Goal: Information Seeking & Learning: Learn about a topic

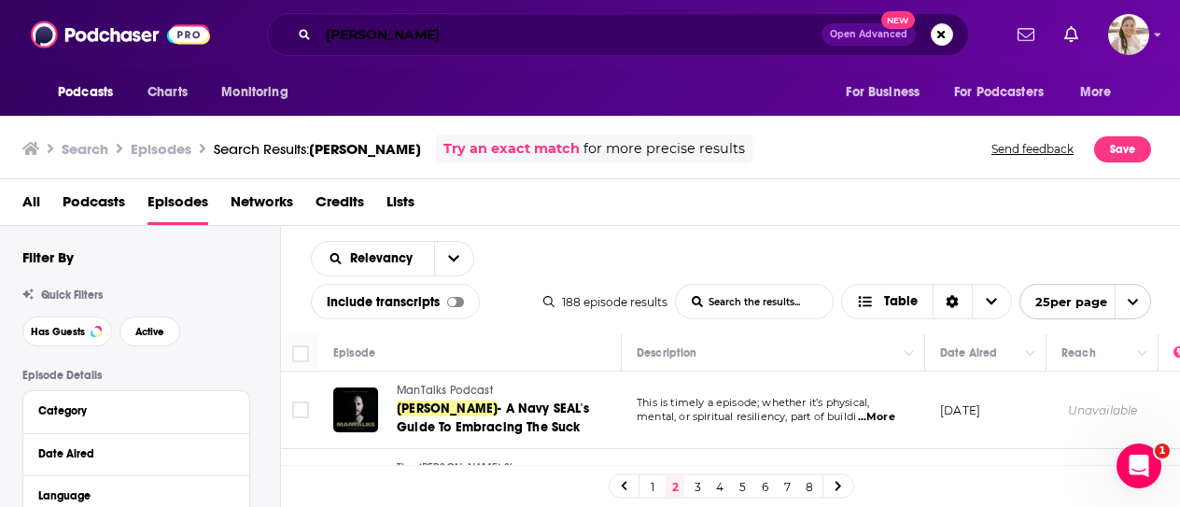
click at [444, 43] on input "[PERSON_NAME]" at bounding box center [569, 35] width 503 height 30
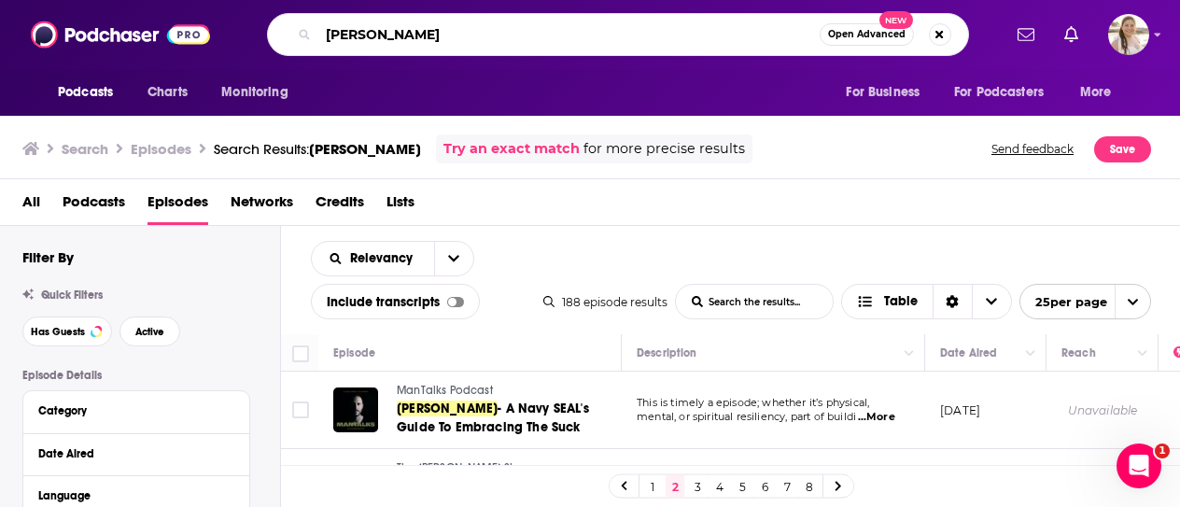
click at [444, 43] on input "[PERSON_NAME]" at bounding box center [568, 35] width 501 height 30
type input "finding mastery"
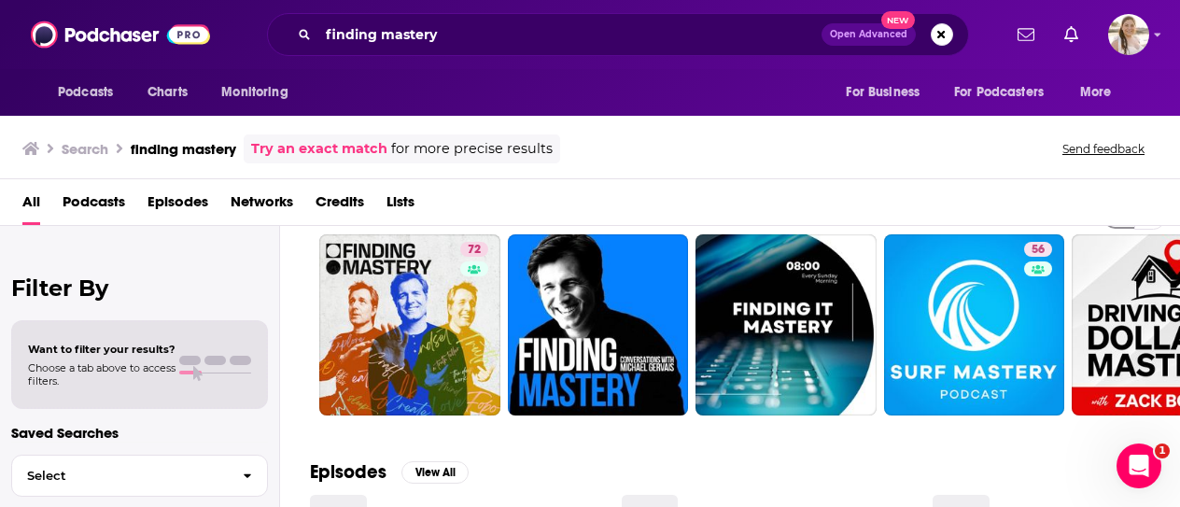
scroll to position [49, 0]
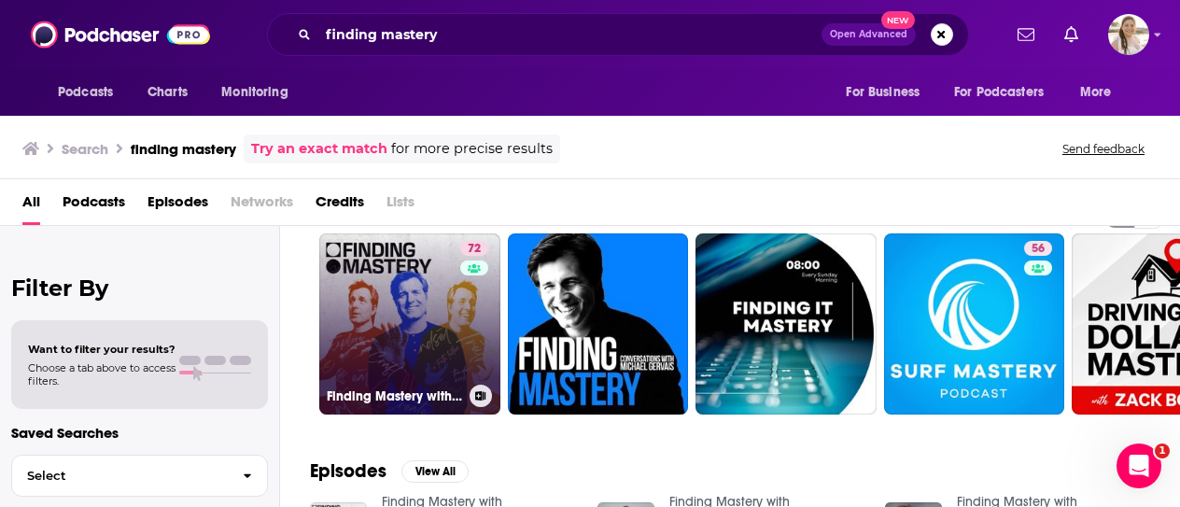
click at [440, 313] on link "72 Finding Mastery with [PERSON_NAME]" at bounding box center [409, 323] width 181 height 181
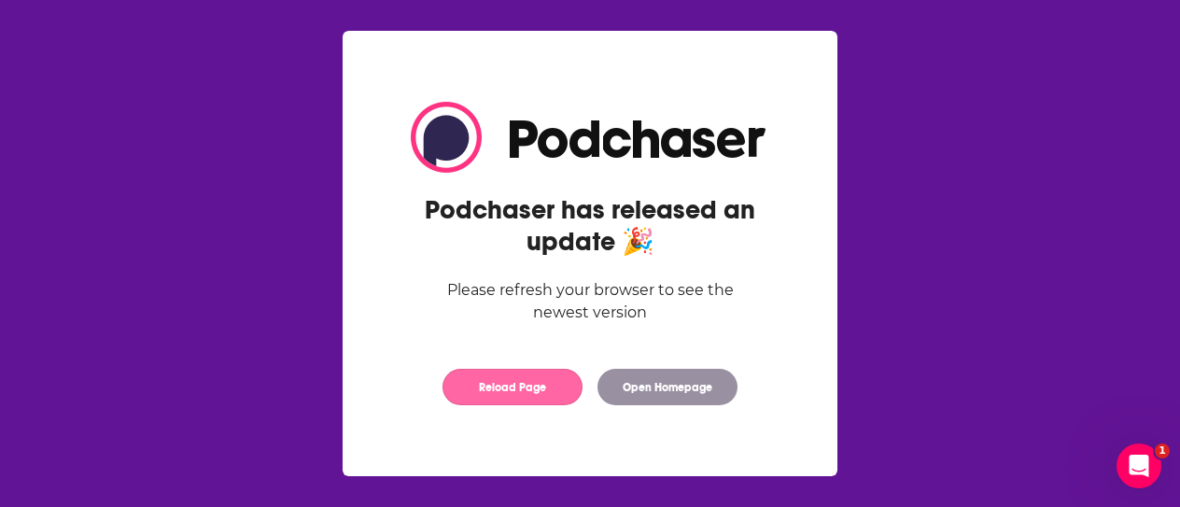
click at [549, 386] on button "Reload Page" at bounding box center [513, 387] width 140 height 36
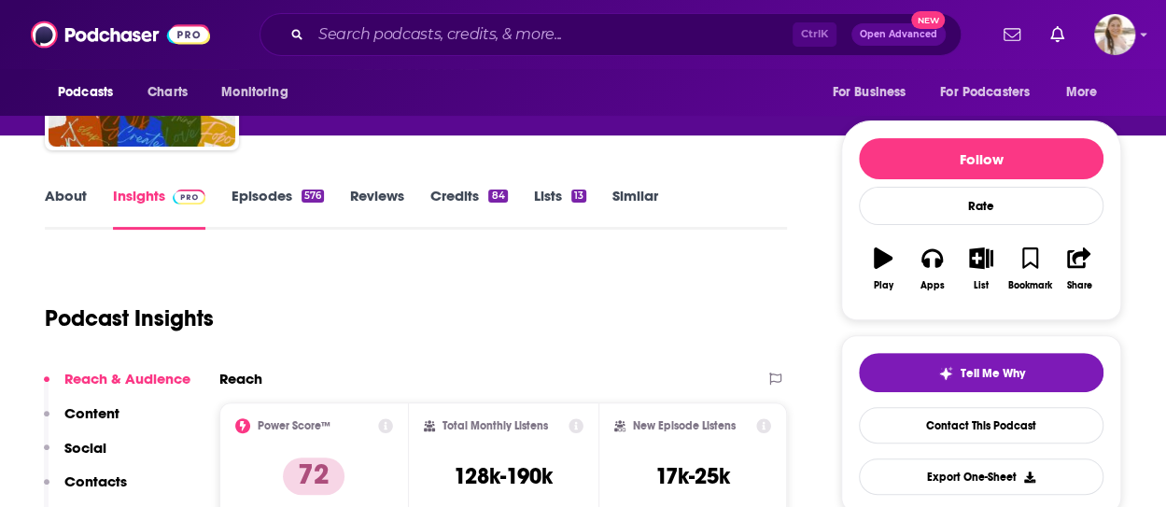
scroll to position [170, 0]
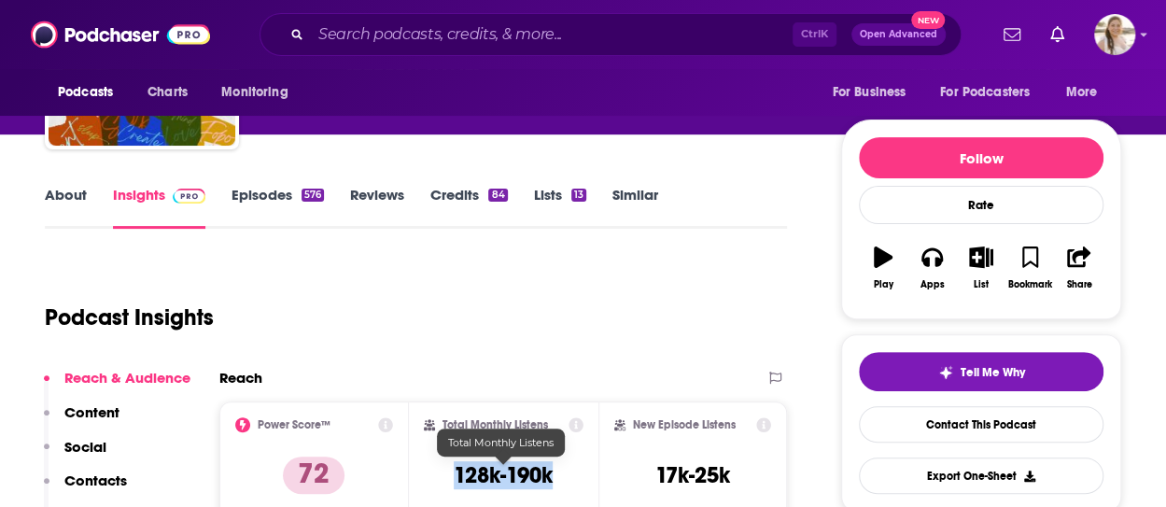
drag, startPoint x: 444, startPoint y: 476, endPoint x: 577, endPoint y: 468, distance: 132.8
click at [577, 468] on div "Total Monthly Listens 128k-190k" at bounding box center [504, 460] width 160 height 86
copy h3 "128k-190k"
